Goal: Information Seeking & Learning: Find specific fact

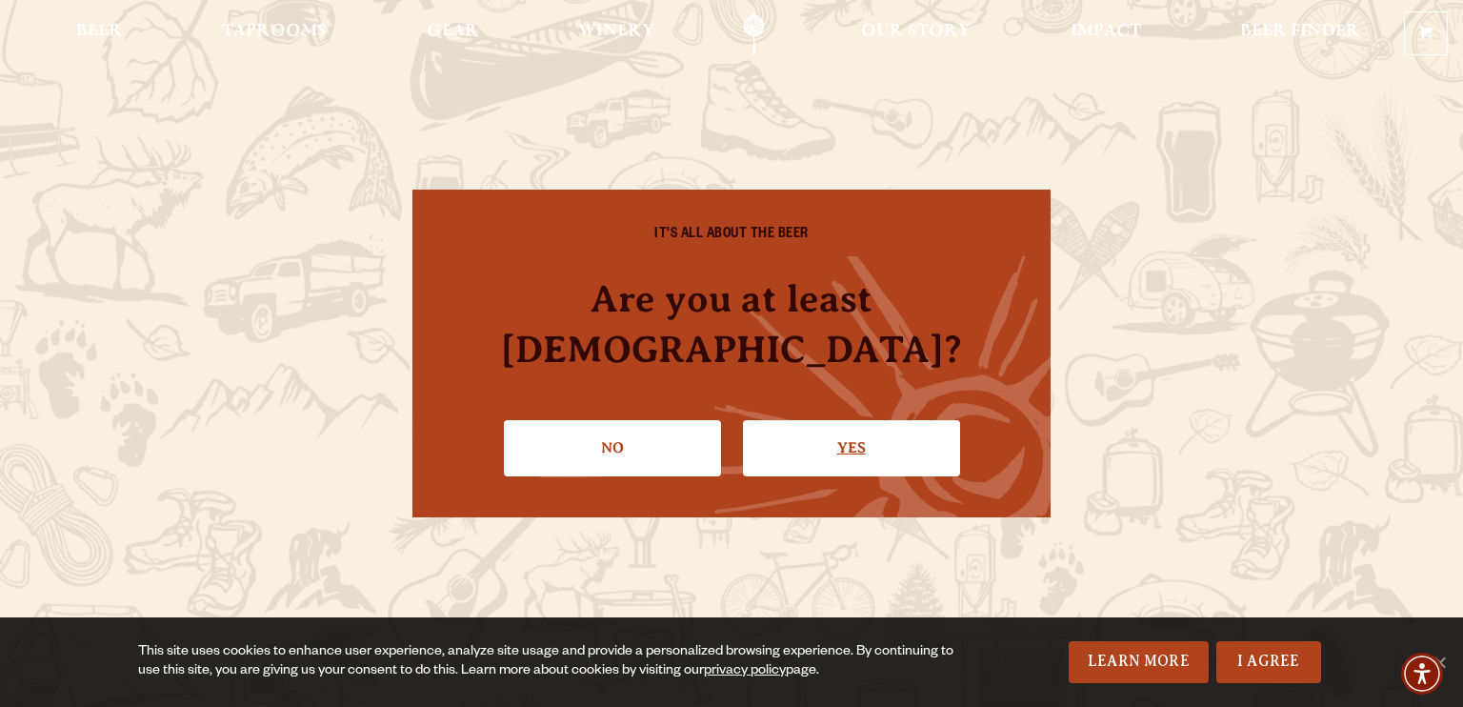
click at [852, 420] on link "Yes" at bounding box center [851, 447] width 217 height 55
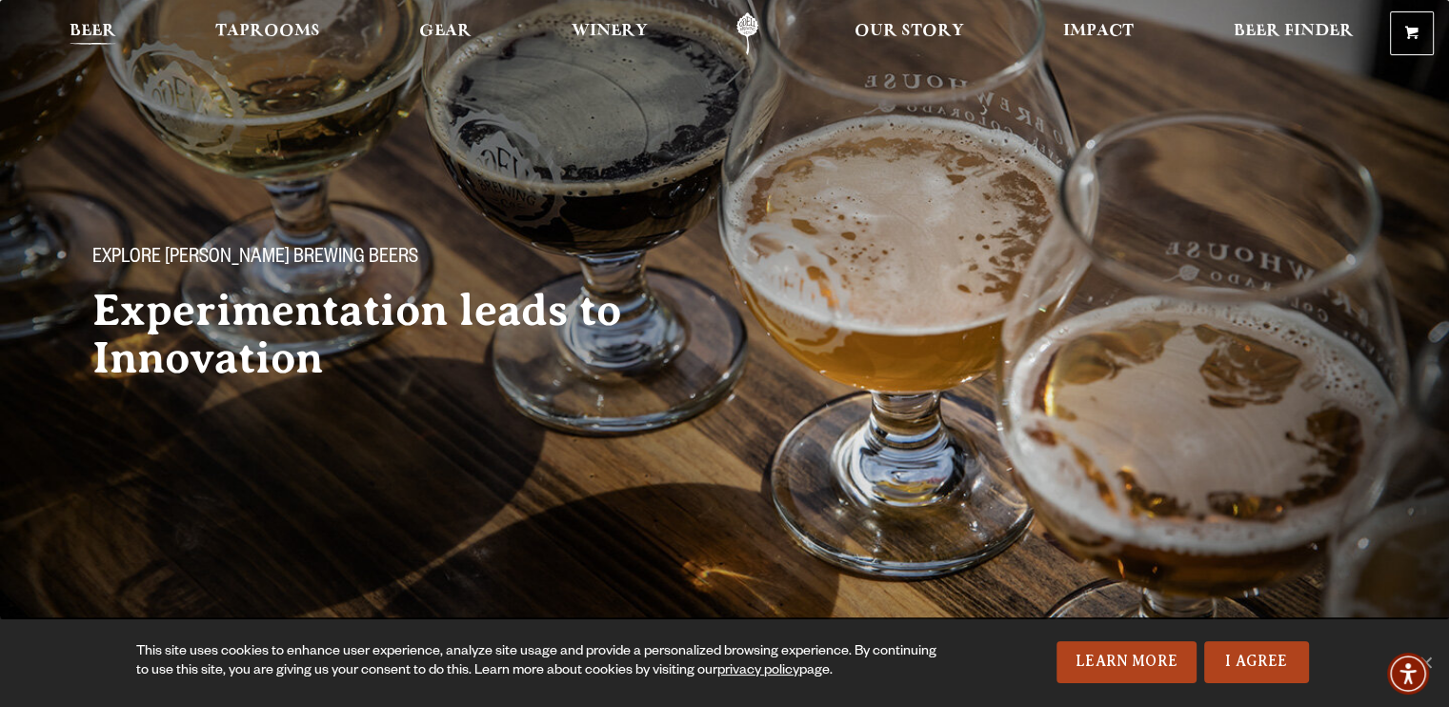
click at [77, 34] on span "Beer" at bounding box center [93, 31] width 47 height 15
click at [91, 28] on span "Beer" at bounding box center [93, 31] width 47 height 15
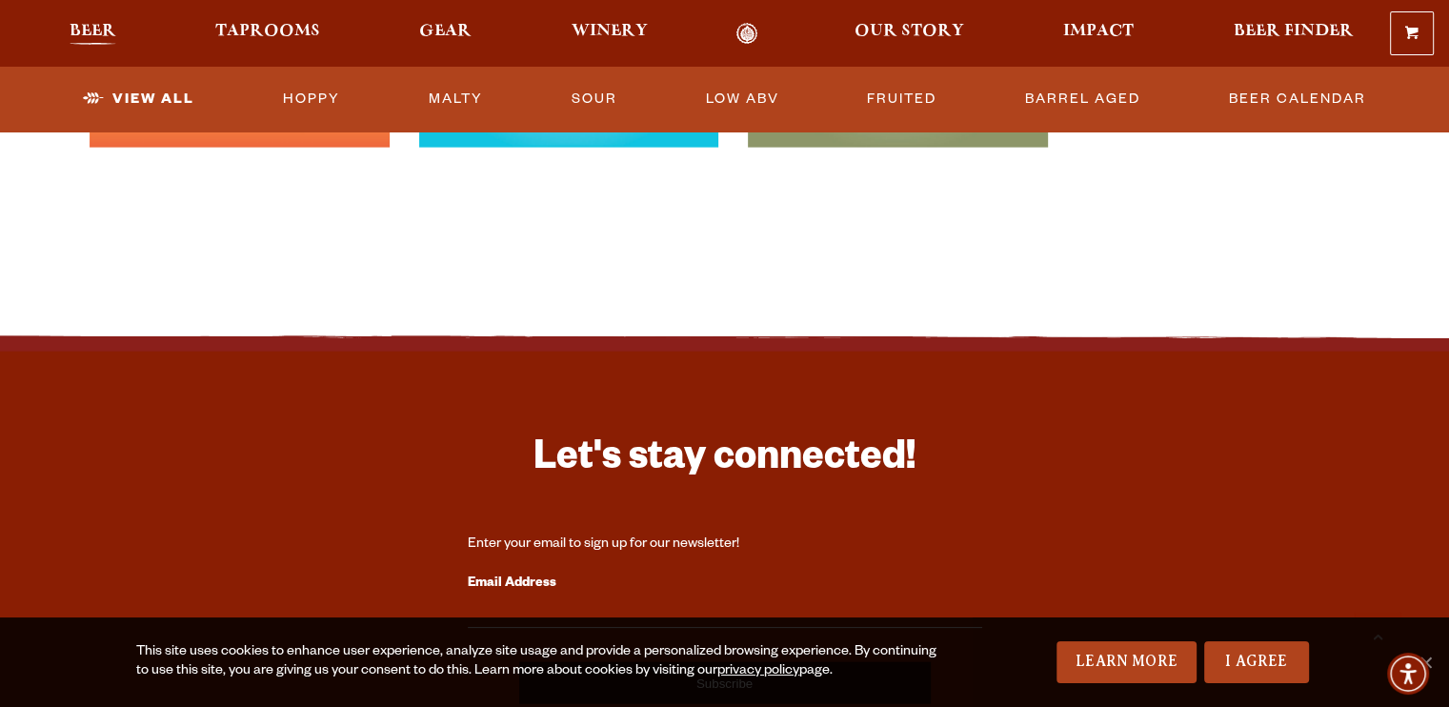
scroll to position [4390, 0]
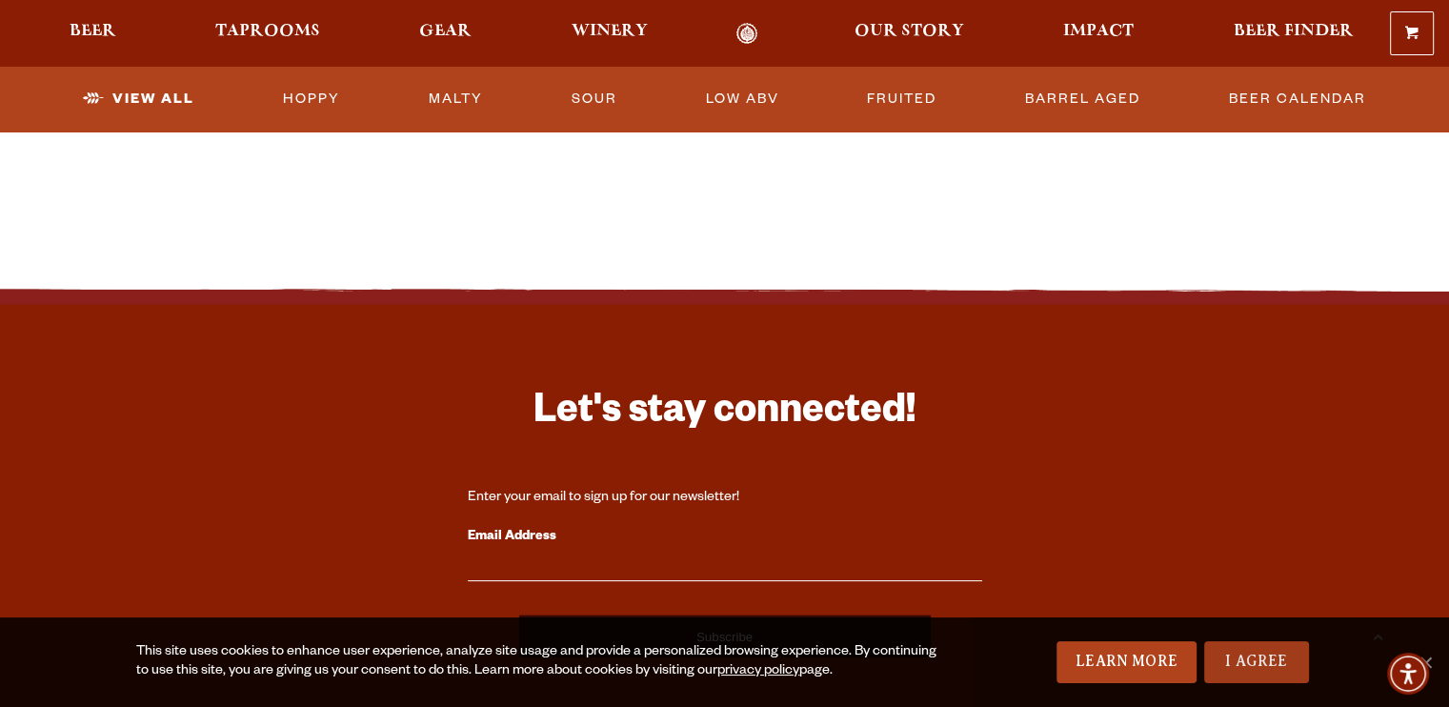
click at [1256, 657] on link "I Agree" at bounding box center [1256, 662] width 105 height 42
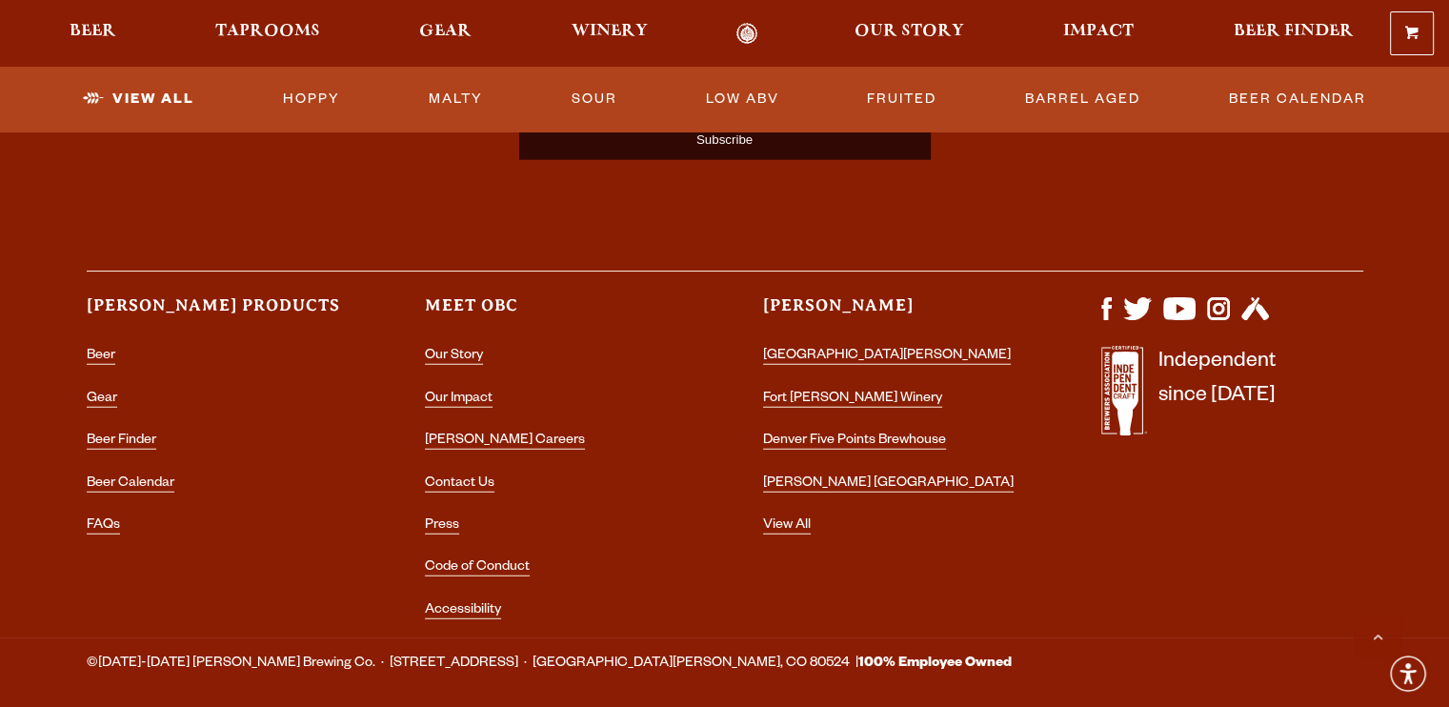
scroll to position [4906, 0]
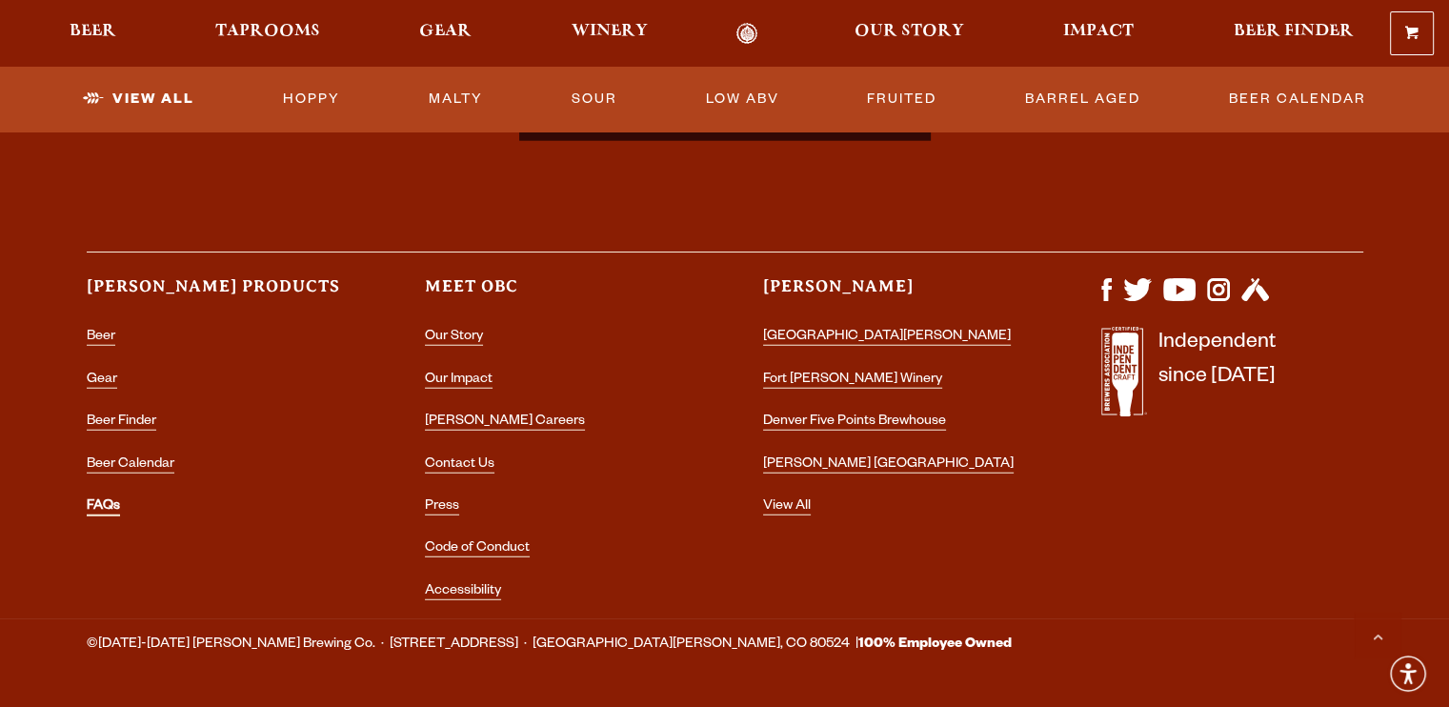
click at [110, 500] on link "FAQs" at bounding box center [103, 507] width 33 height 17
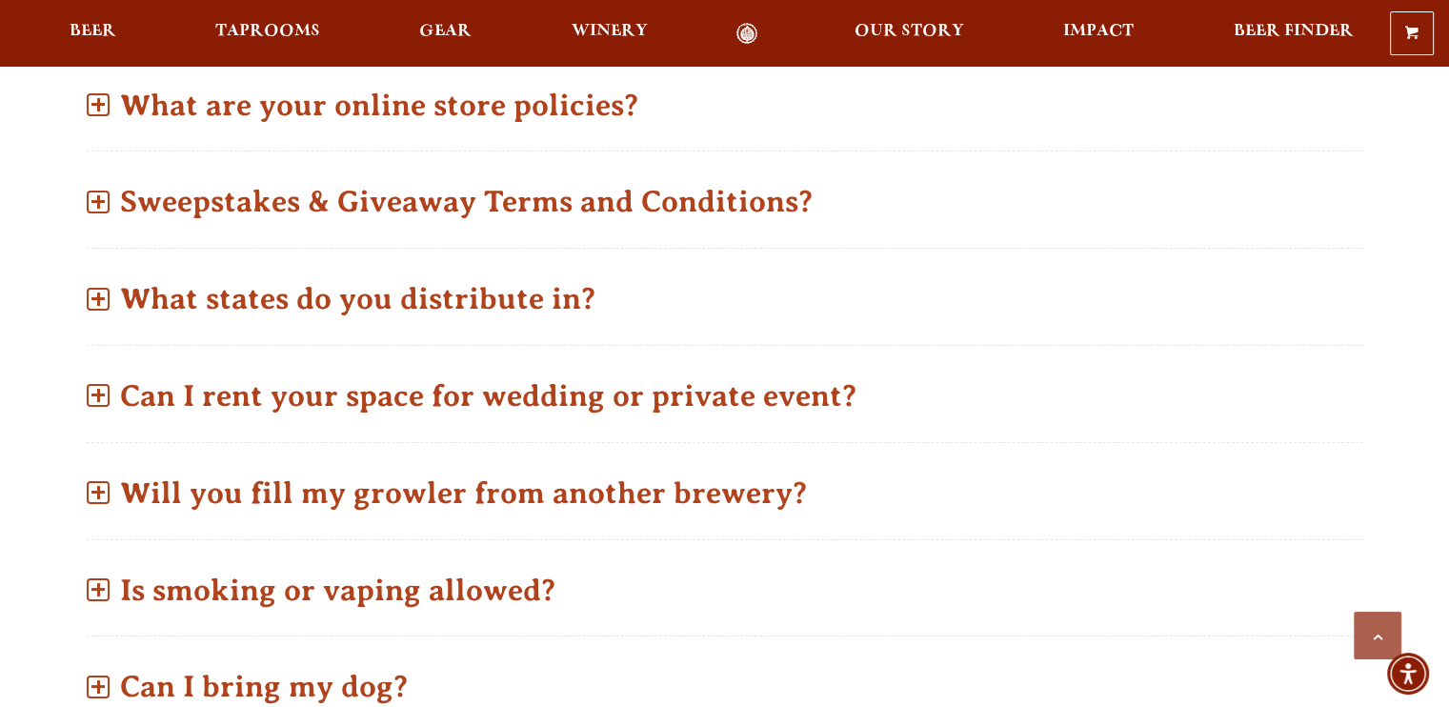
scroll to position [1105, 0]
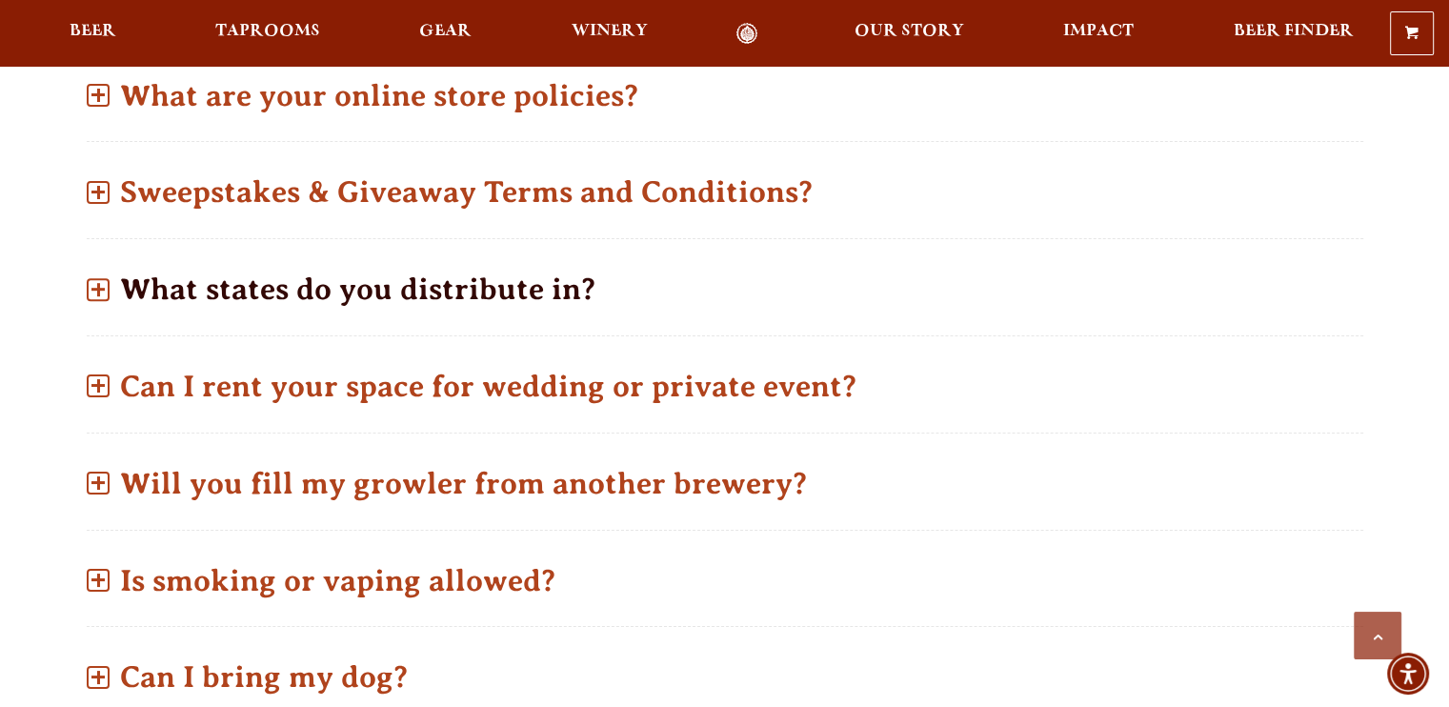
click at [152, 297] on p "What states do you distribute in?" at bounding box center [725, 289] width 1276 height 68
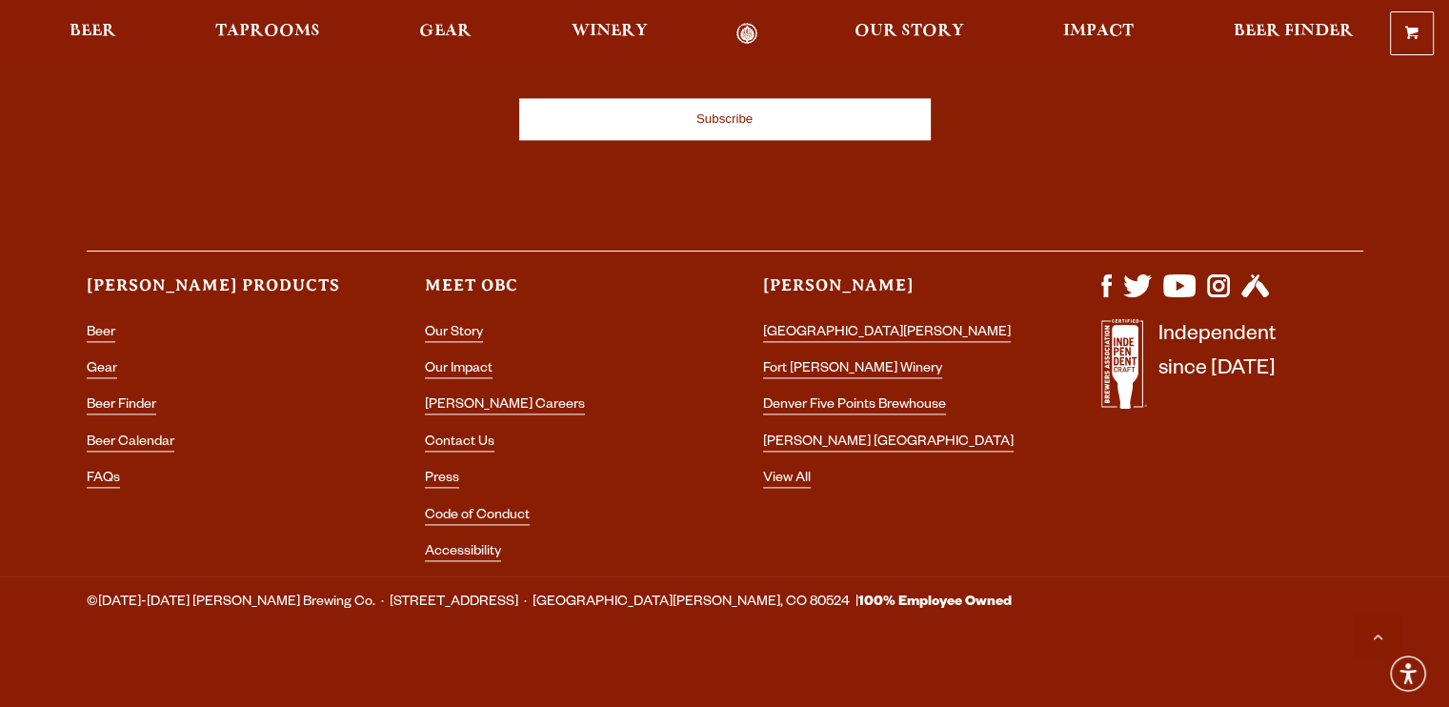
scroll to position [2435, 0]
